Goal: Task Accomplishment & Management: Manage account settings

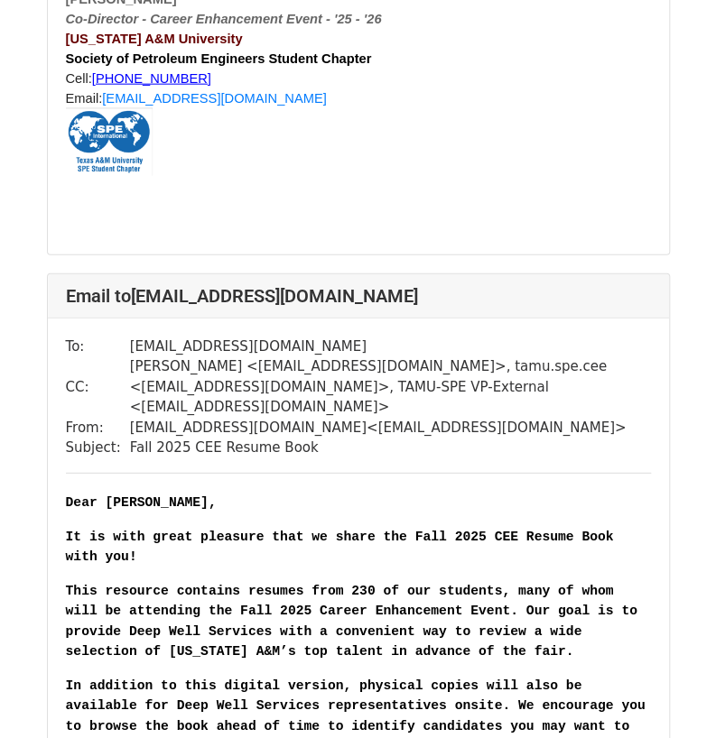
scroll to position [9935, 0]
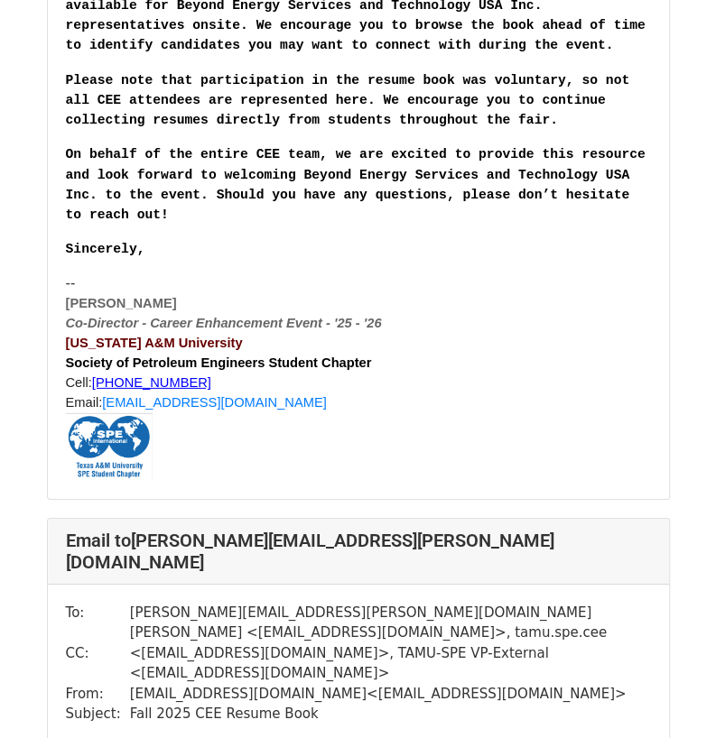
scroll to position [1496, 0]
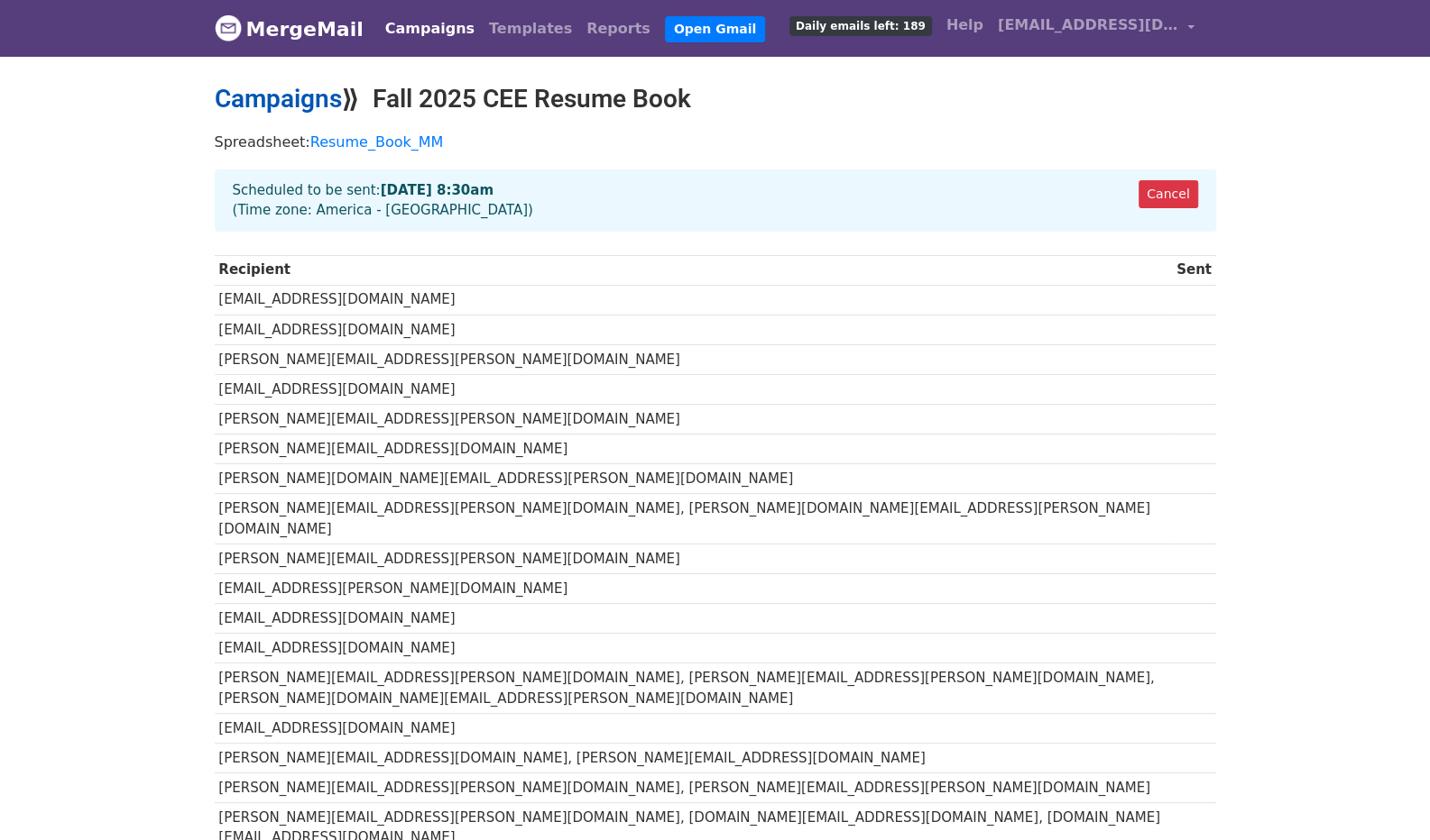
click at [321, 102] on link "Campaigns" at bounding box center [278, 99] width 127 height 30
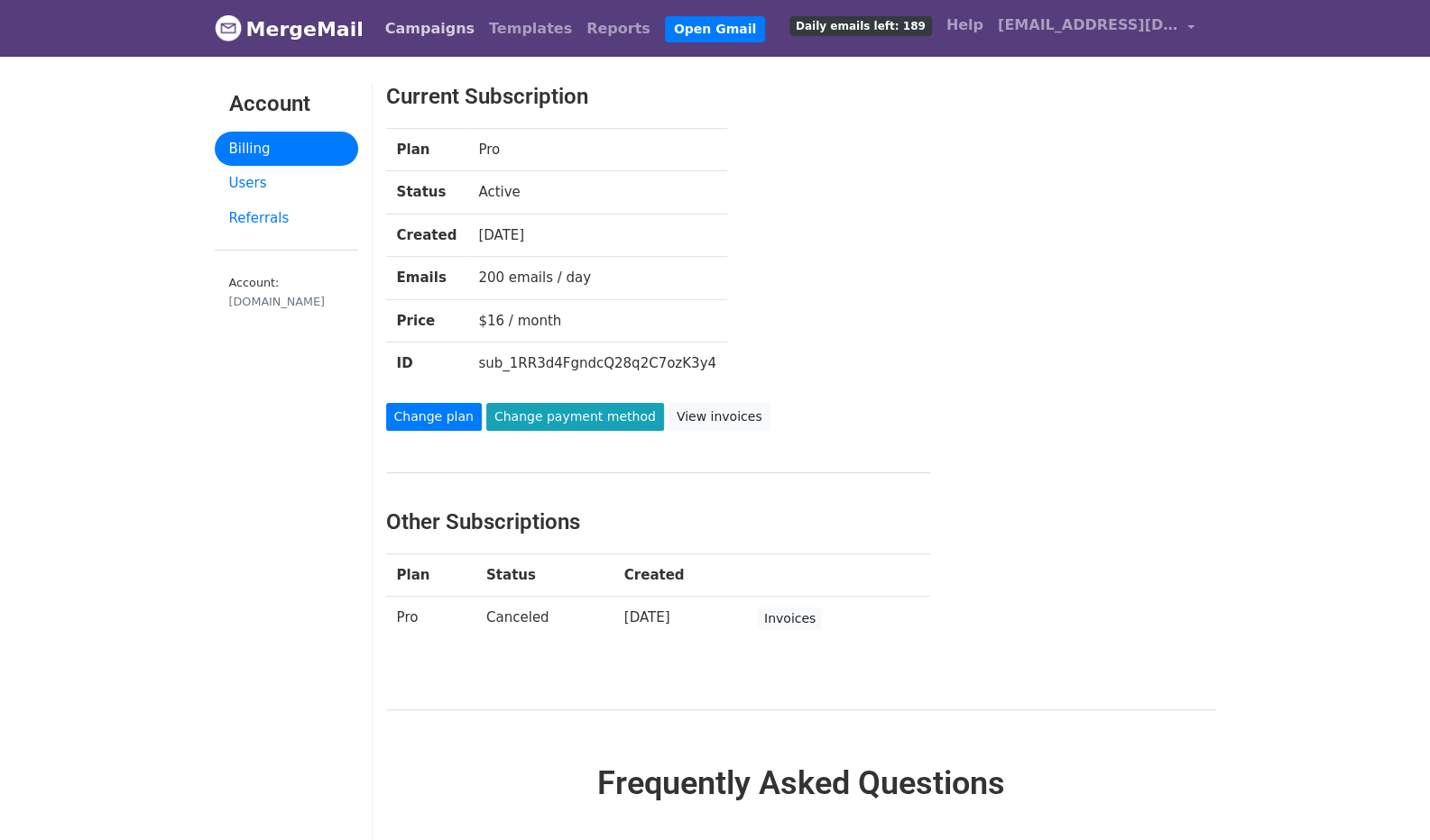
click at [410, 17] on link "Campaigns" at bounding box center [430, 29] width 104 height 36
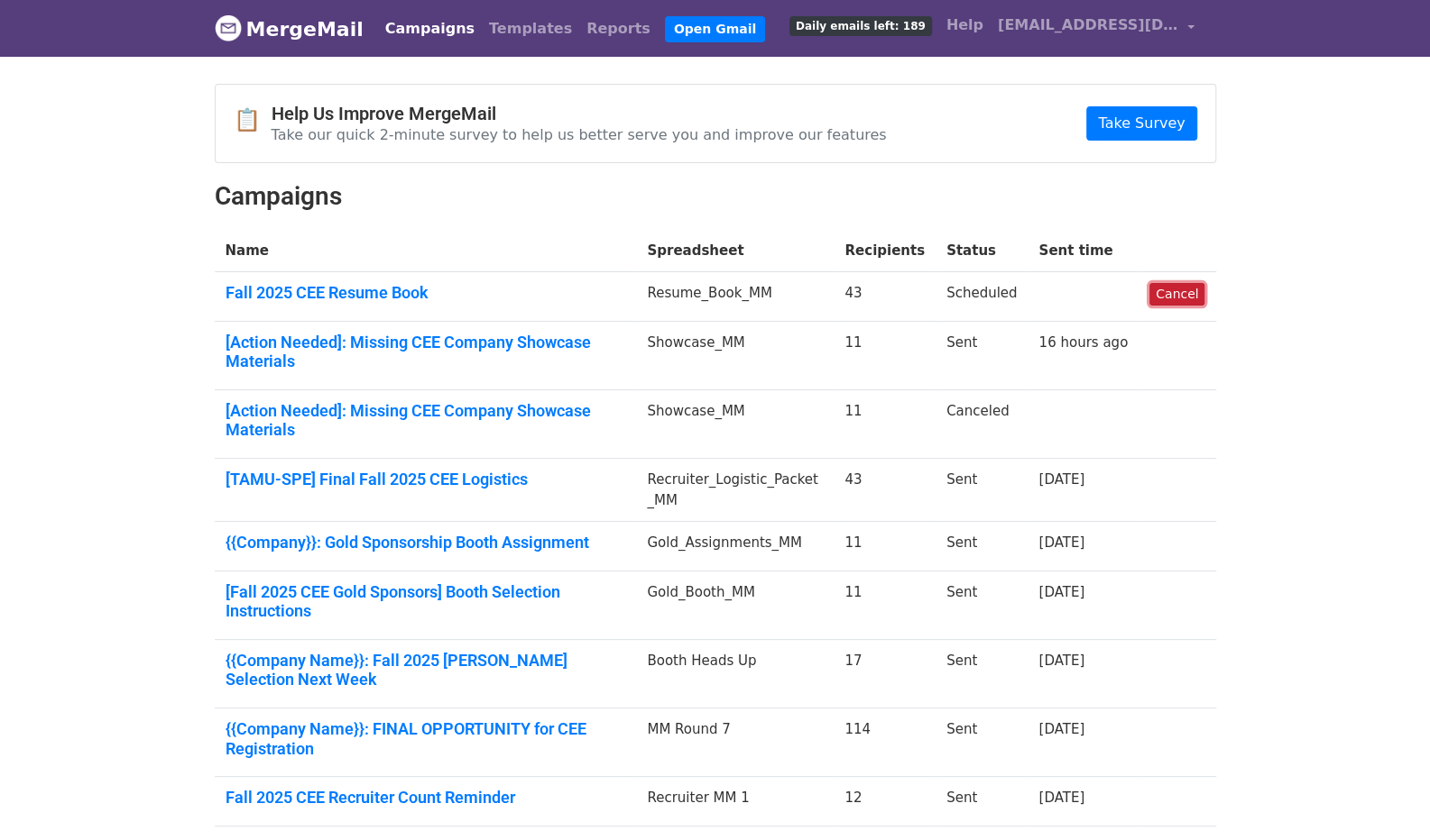
click at [1179, 296] on link "Cancel" at bounding box center [1176, 294] width 55 height 23
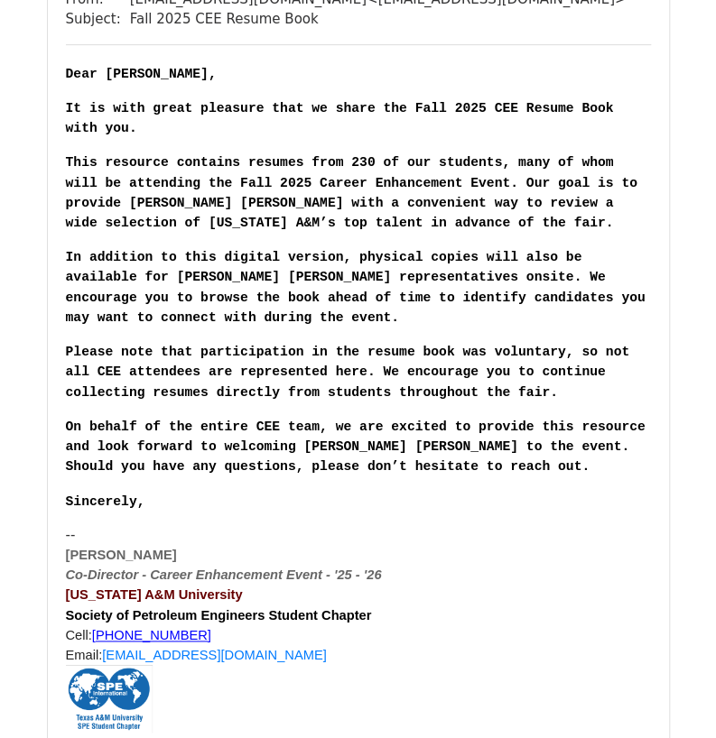
scroll to position [287, 0]
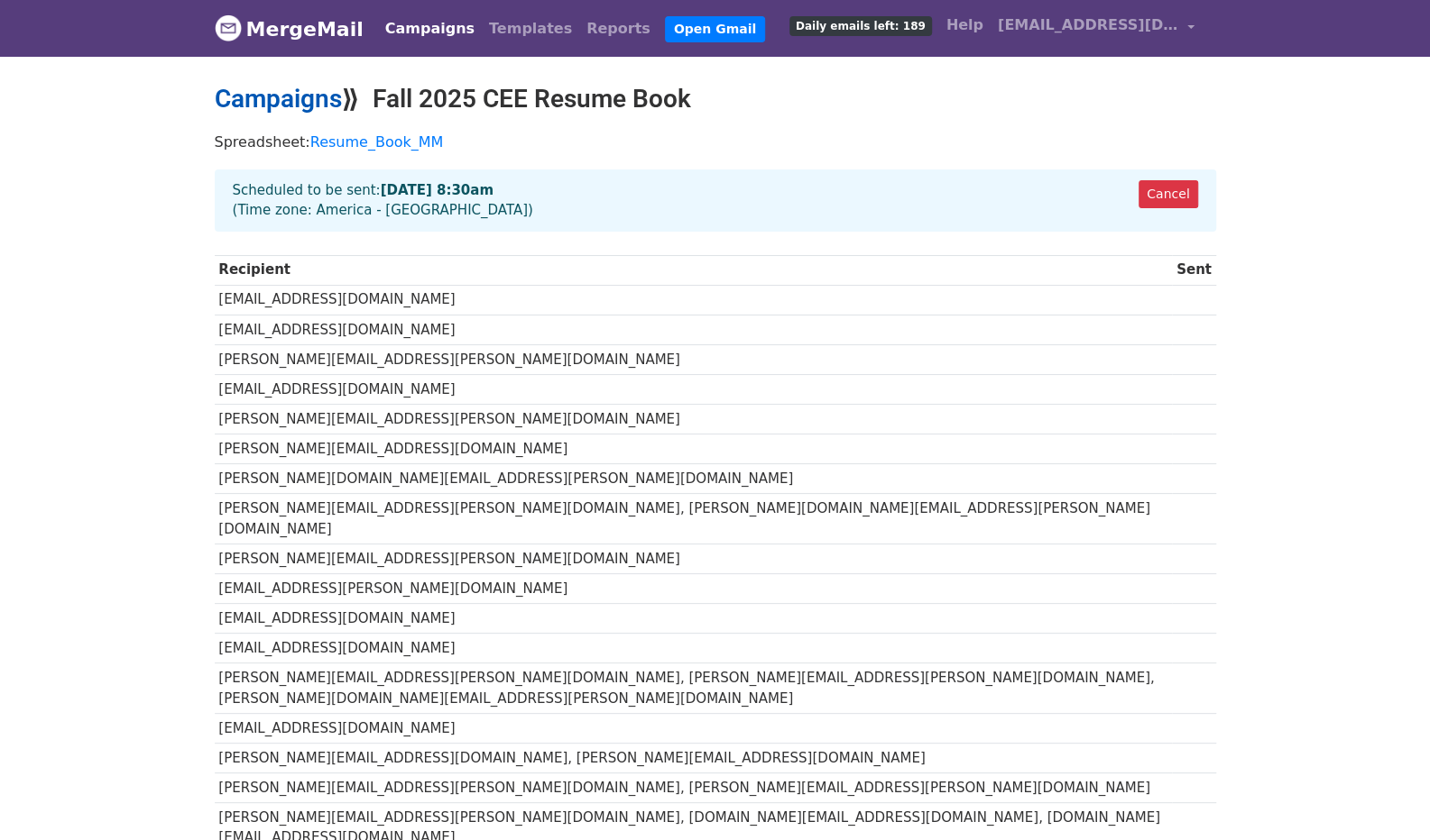
click at [287, 95] on link "Campaigns" at bounding box center [278, 99] width 127 height 30
